Goal: Task Accomplishment & Management: Manage account settings

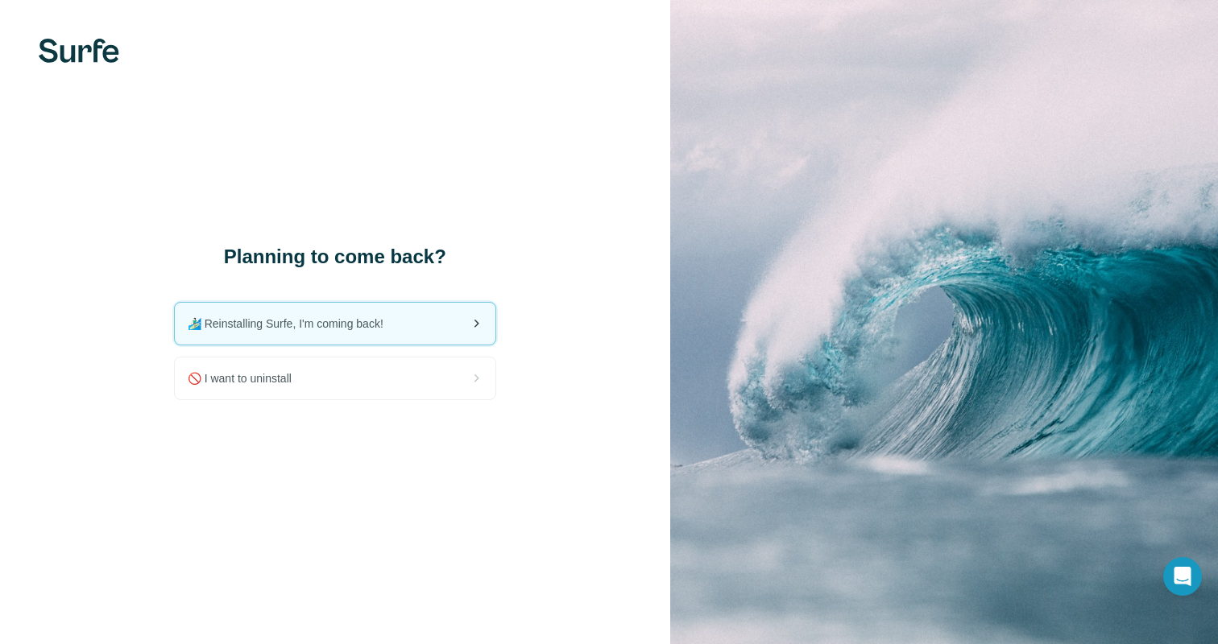
click at [403, 329] on div "🏄🏻‍♂️ Reinstalling Surfe, I'm coming back!" at bounding box center [335, 324] width 321 height 42
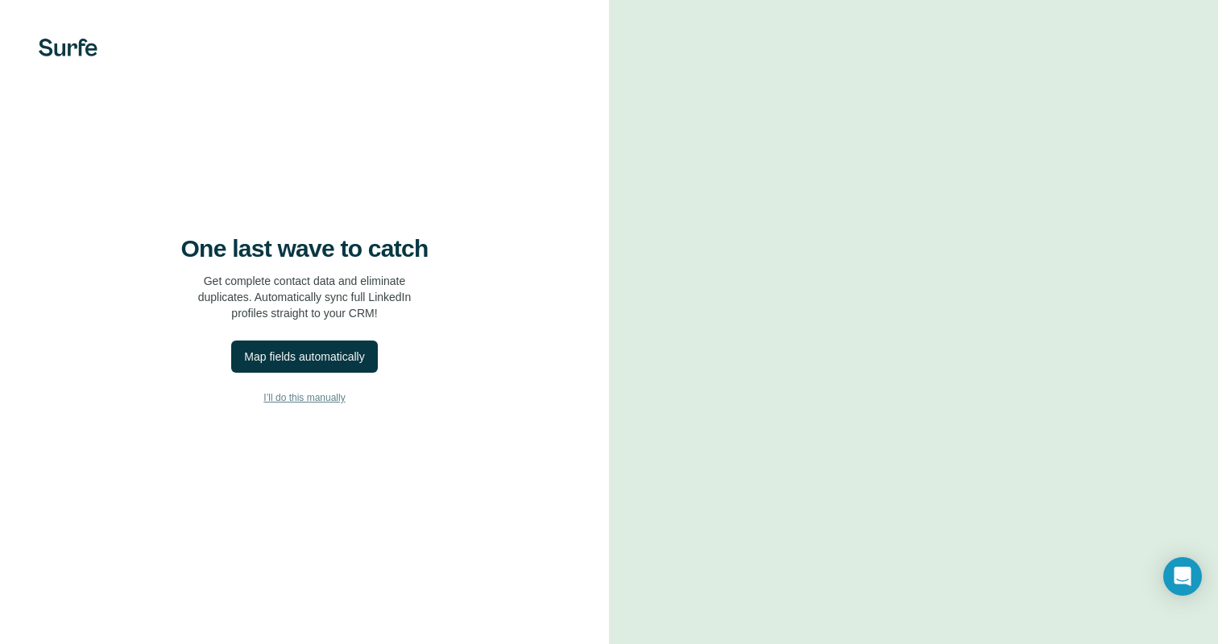
click at [311, 400] on span "I’ll do this manually" at bounding box center [303, 398] width 81 height 14
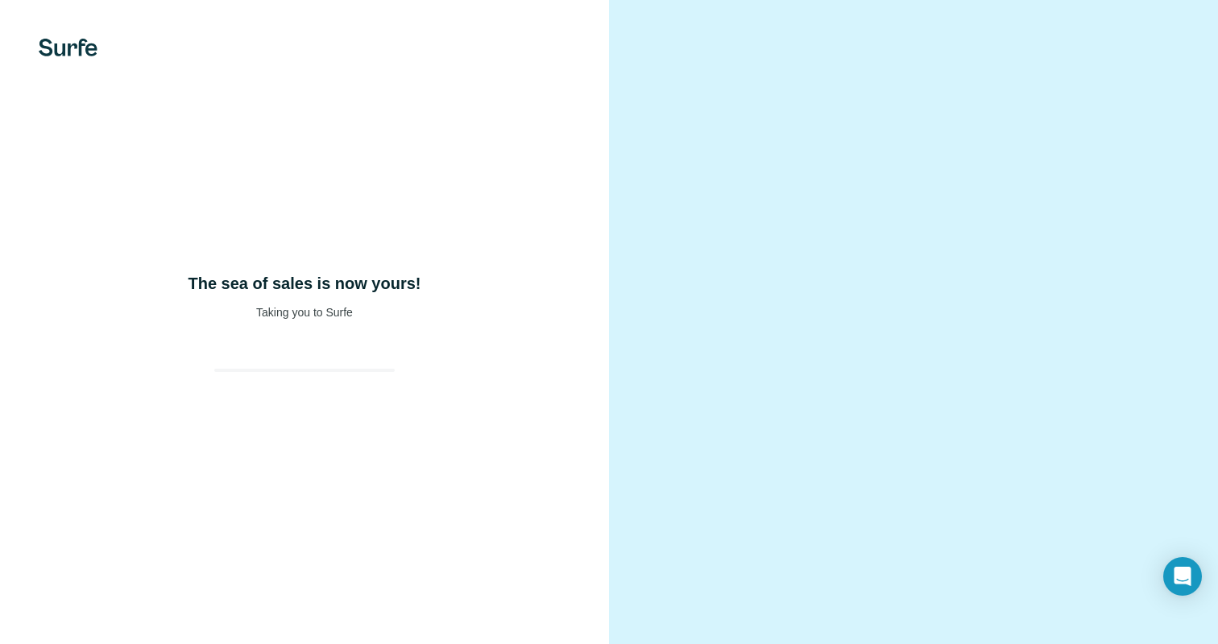
click at [311, 400] on div "The sea of sales is now yours! Taking you to Surfe" at bounding box center [304, 322] width 609 height 644
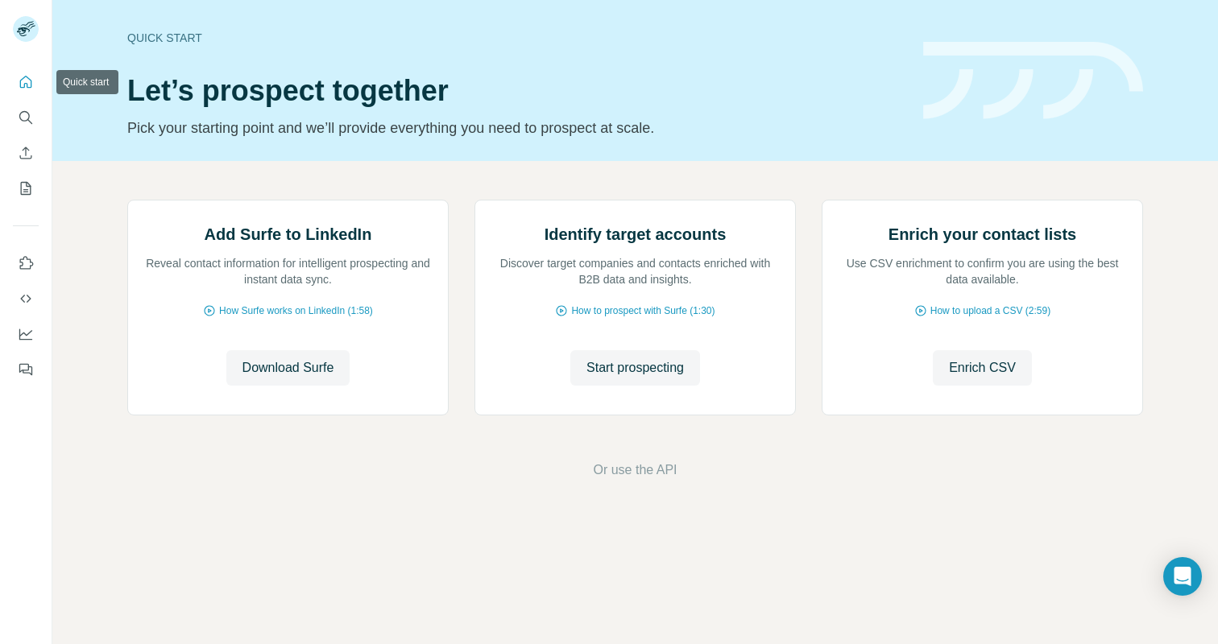
click at [28, 86] on icon "Quick start" at bounding box center [26, 82] width 16 height 16
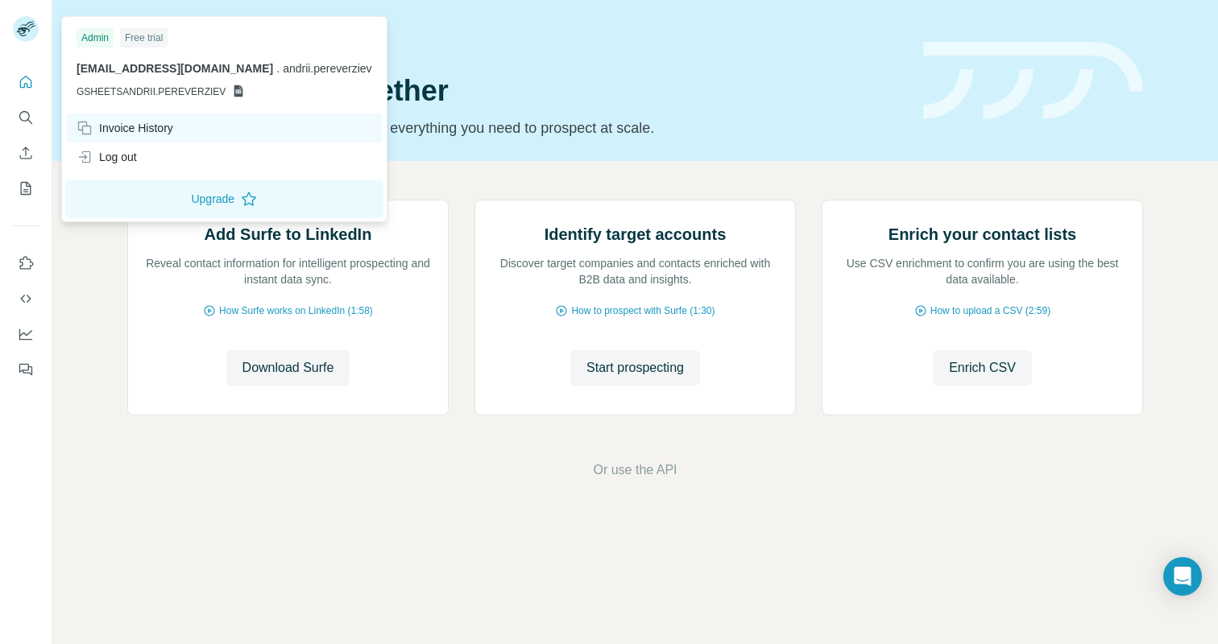
click at [165, 125] on div "Invoice History" at bounding box center [125, 128] width 97 height 16
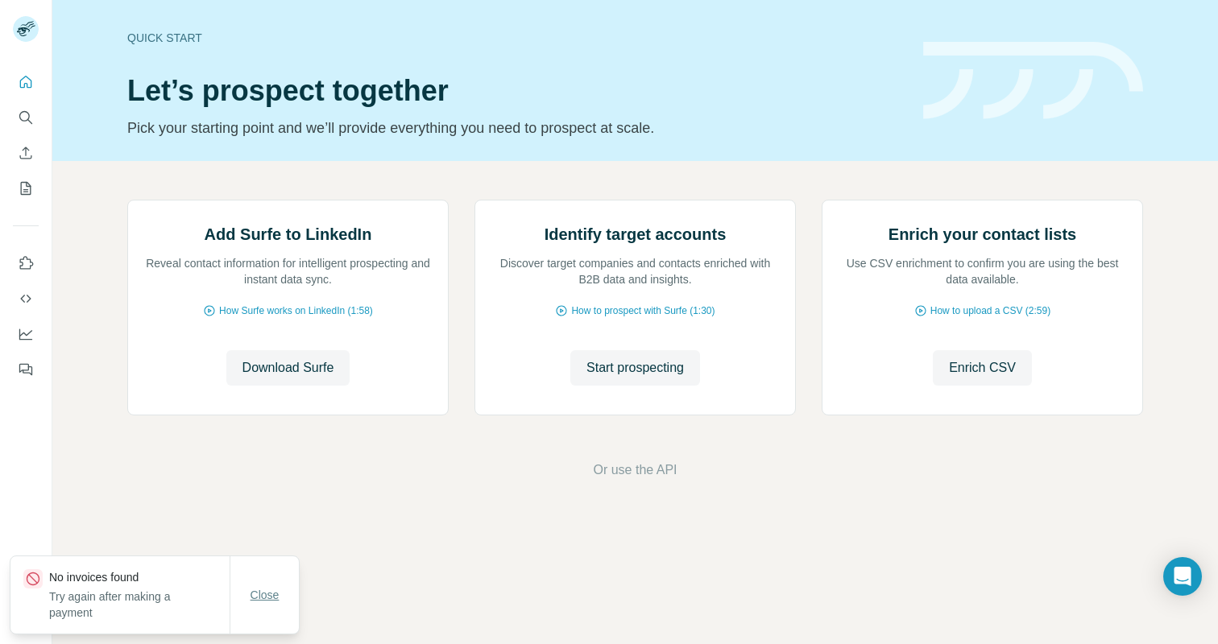
click at [264, 602] on span "Close" at bounding box center [265, 595] width 29 height 16
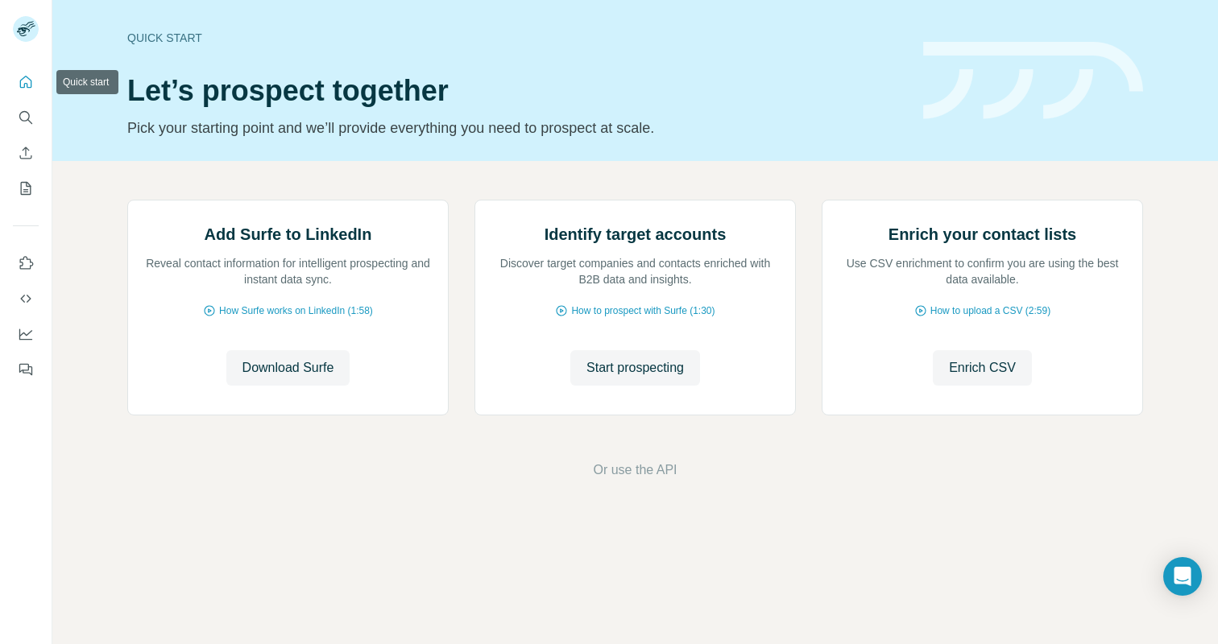
click at [23, 82] on icon "Quick start" at bounding box center [26, 82] width 16 height 16
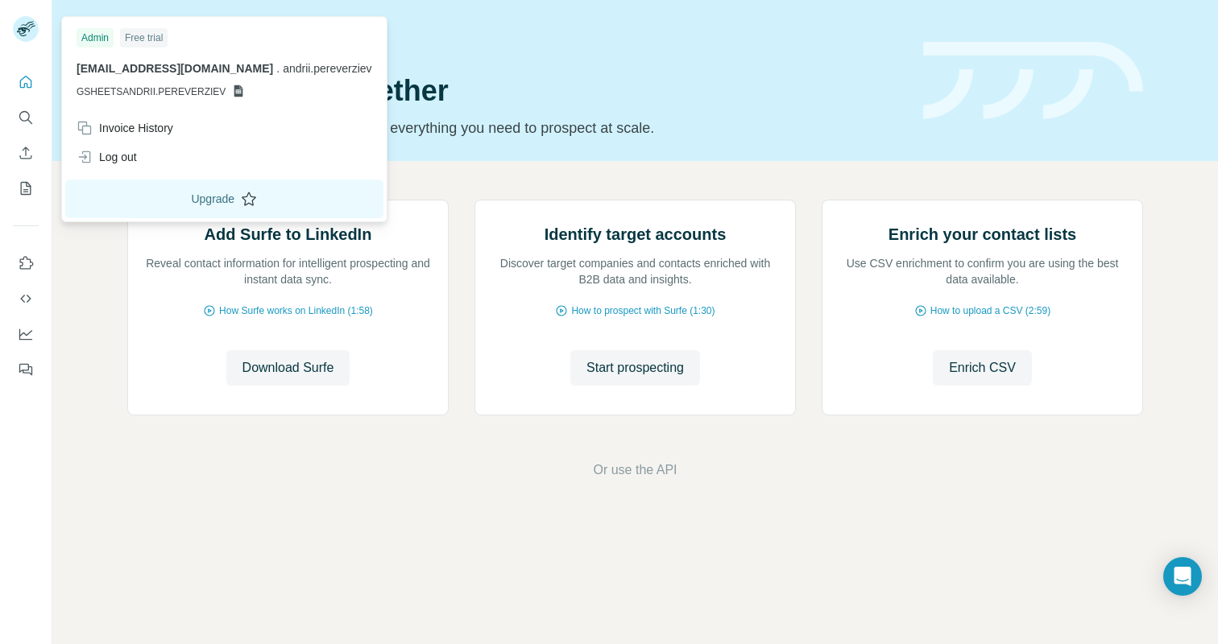
click at [167, 204] on button "Upgrade" at bounding box center [224, 199] width 318 height 39
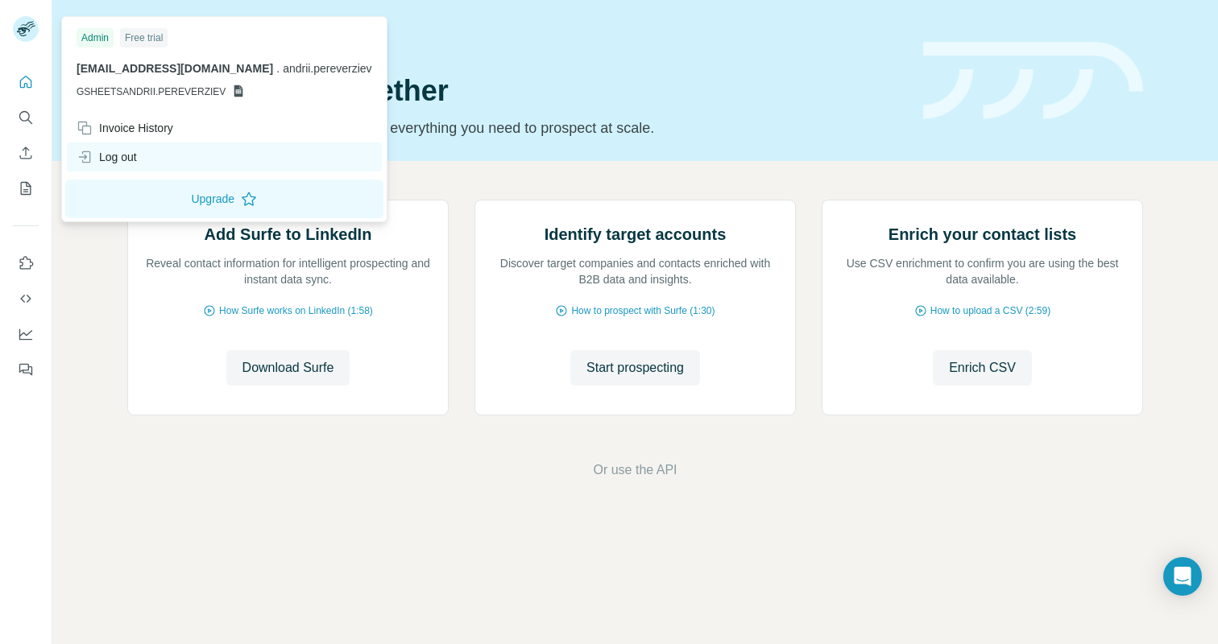
click at [130, 157] on div "Log out" at bounding box center [107, 157] width 60 height 16
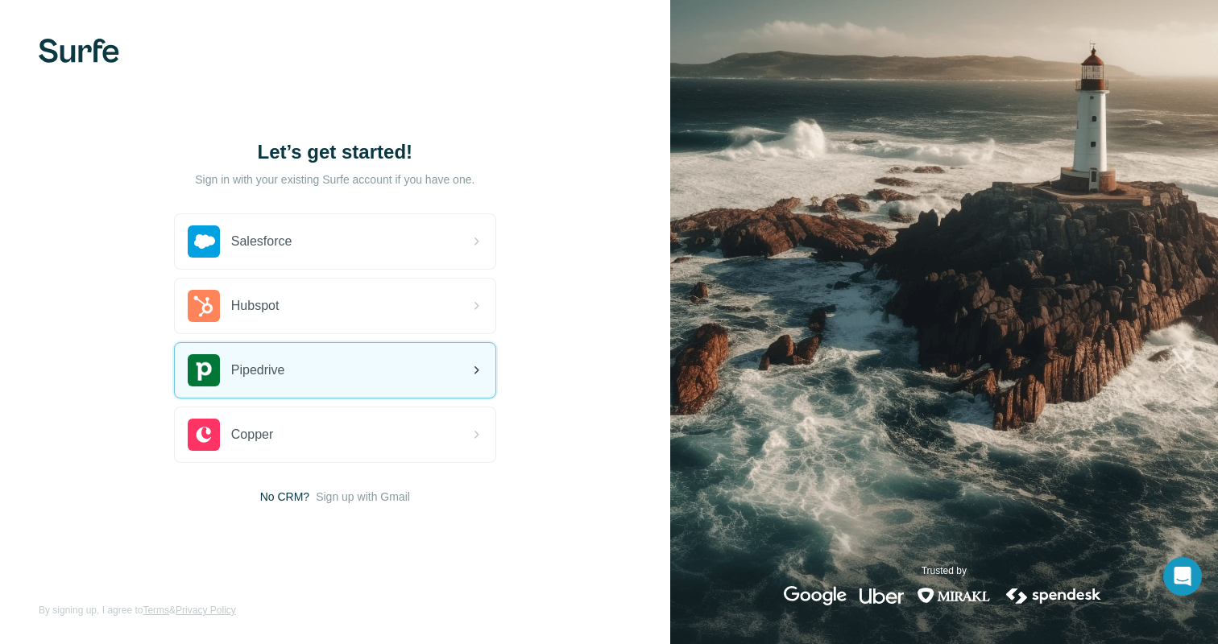
click at [366, 374] on div "Pipedrive" at bounding box center [335, 370] width 321 height 55
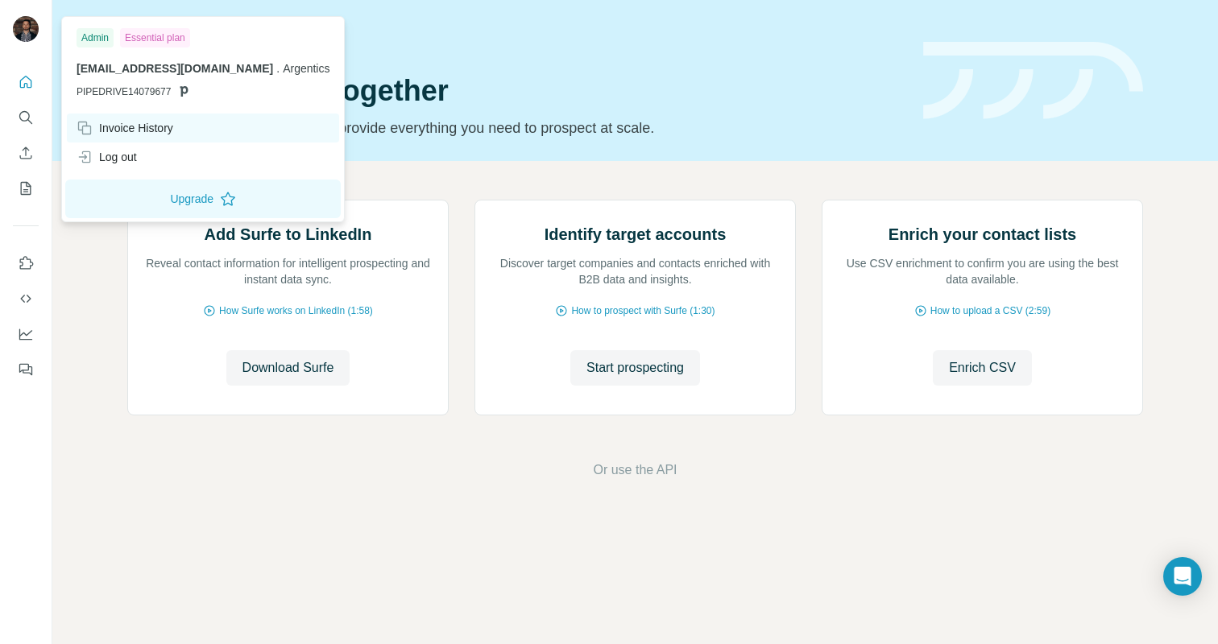
click at [120, 120] on div "Invoice History" at bounding box center [125, 128] width 97 height 16
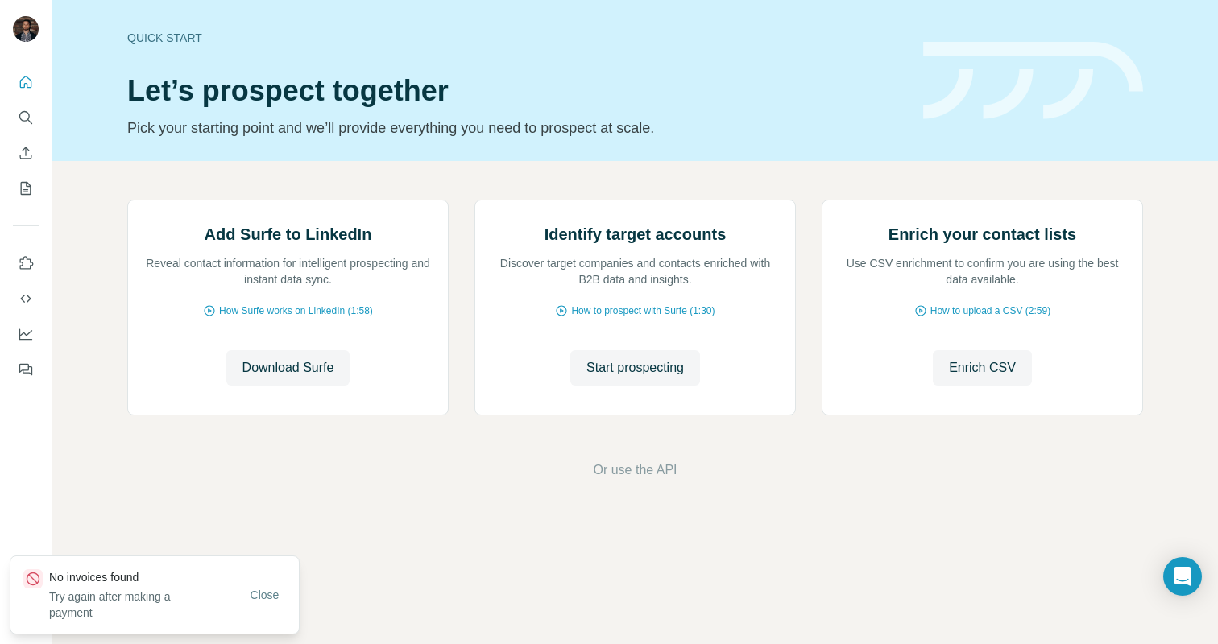
click at [86, 295] on div "Add Surfe to LinkedIn Reveal contact information for intelligent prospecting an…" at bounding box center [635, 340] width 1166 height 358
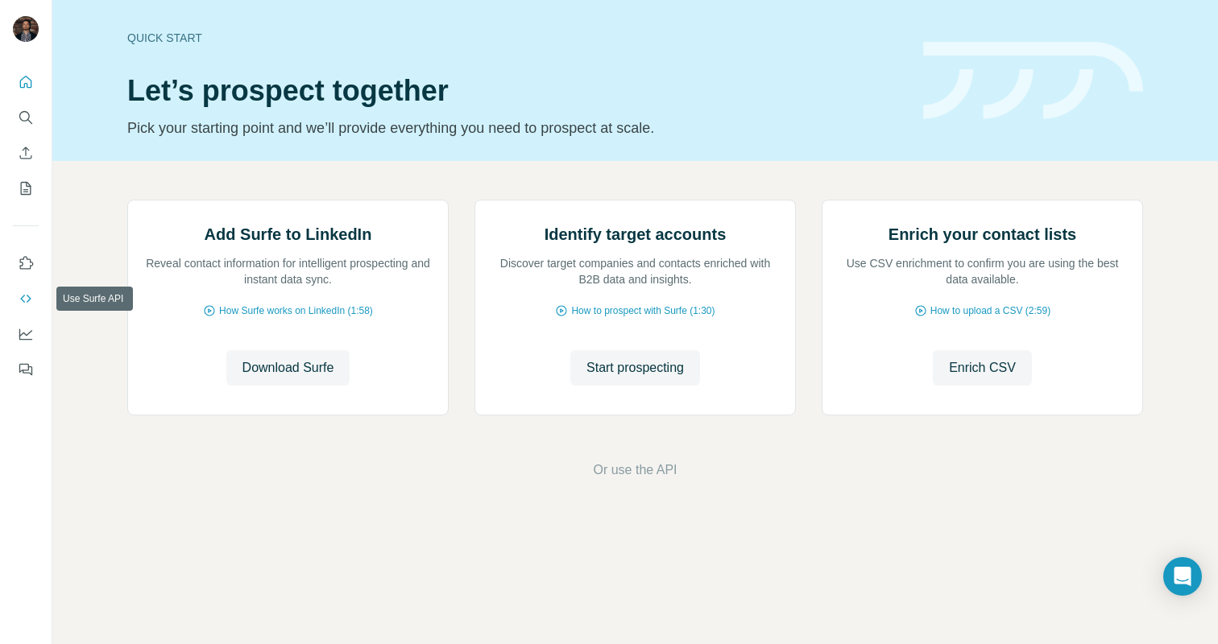
click at [33, 300] on icon "Use Surfe API" at bounding box center [26, 299] width 16 height 16
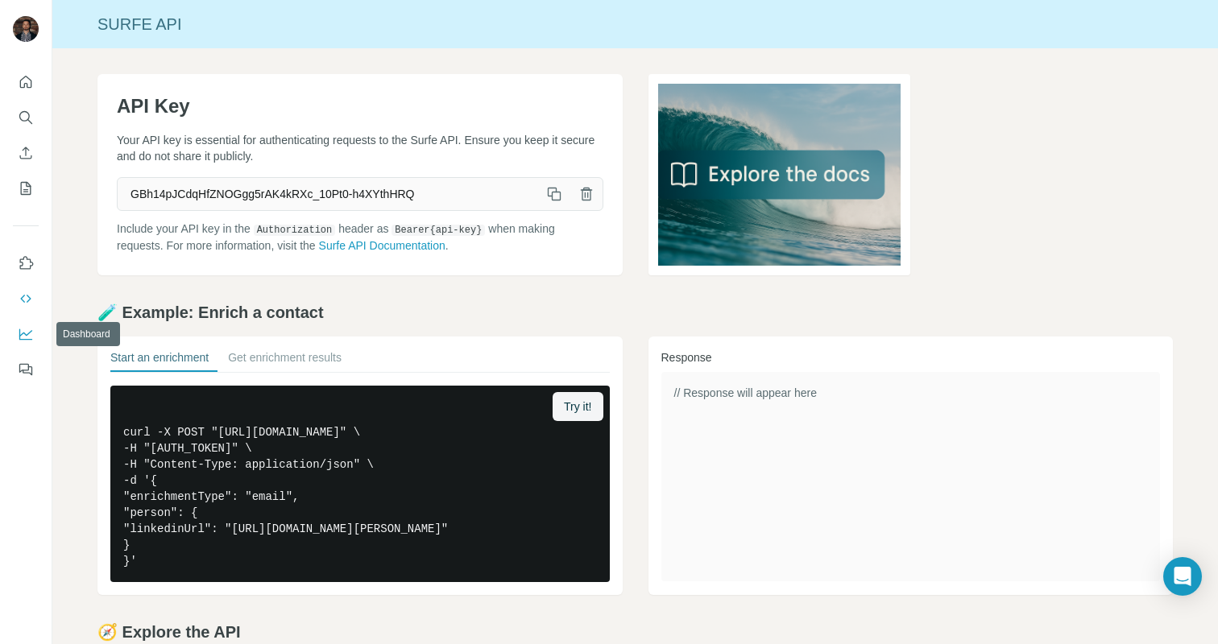
click at [27, 337] on icon "Dashboard" at bounding box center [26, 334] width 16 height 16
